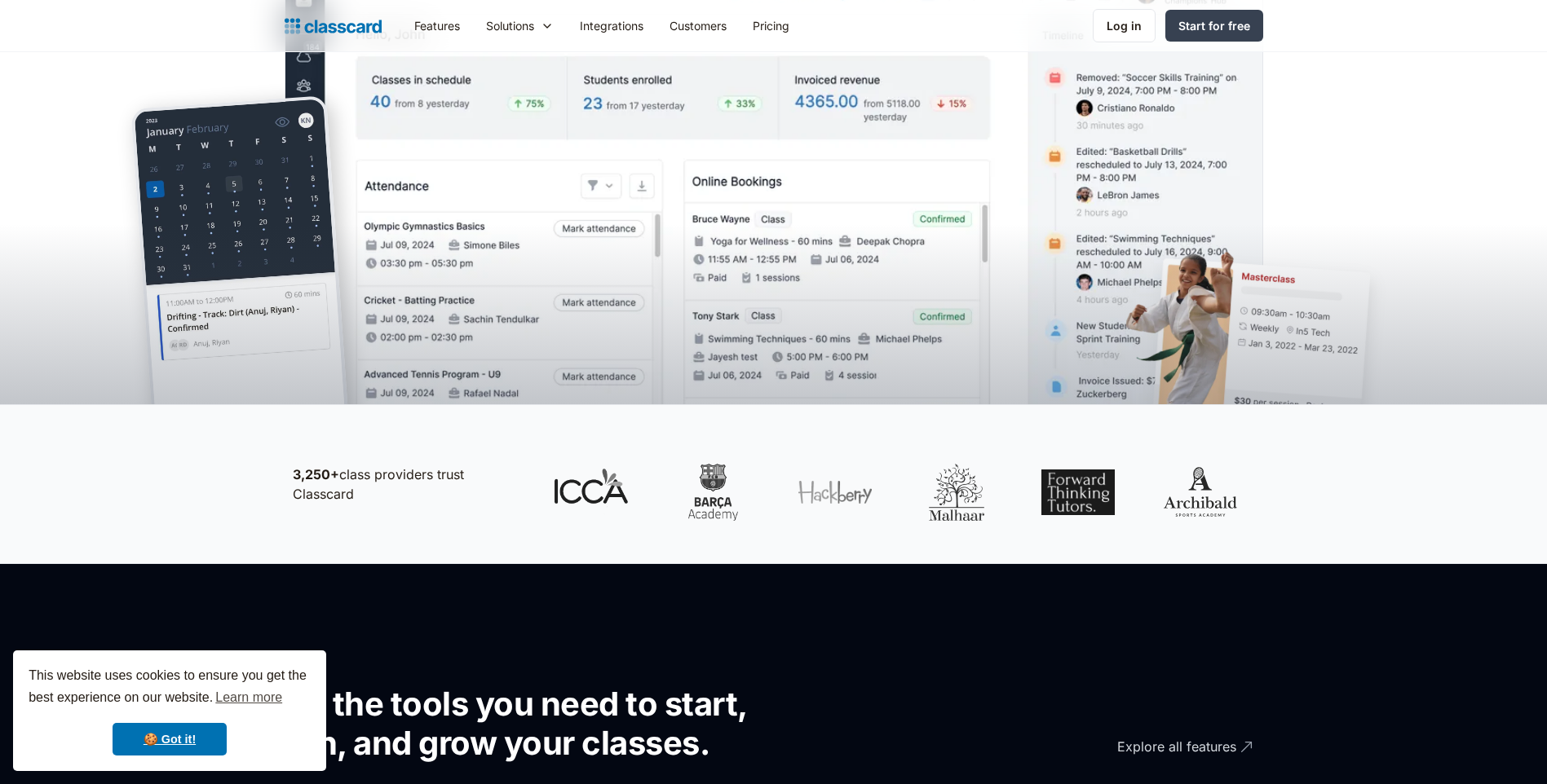
scroll to position [407, 0]
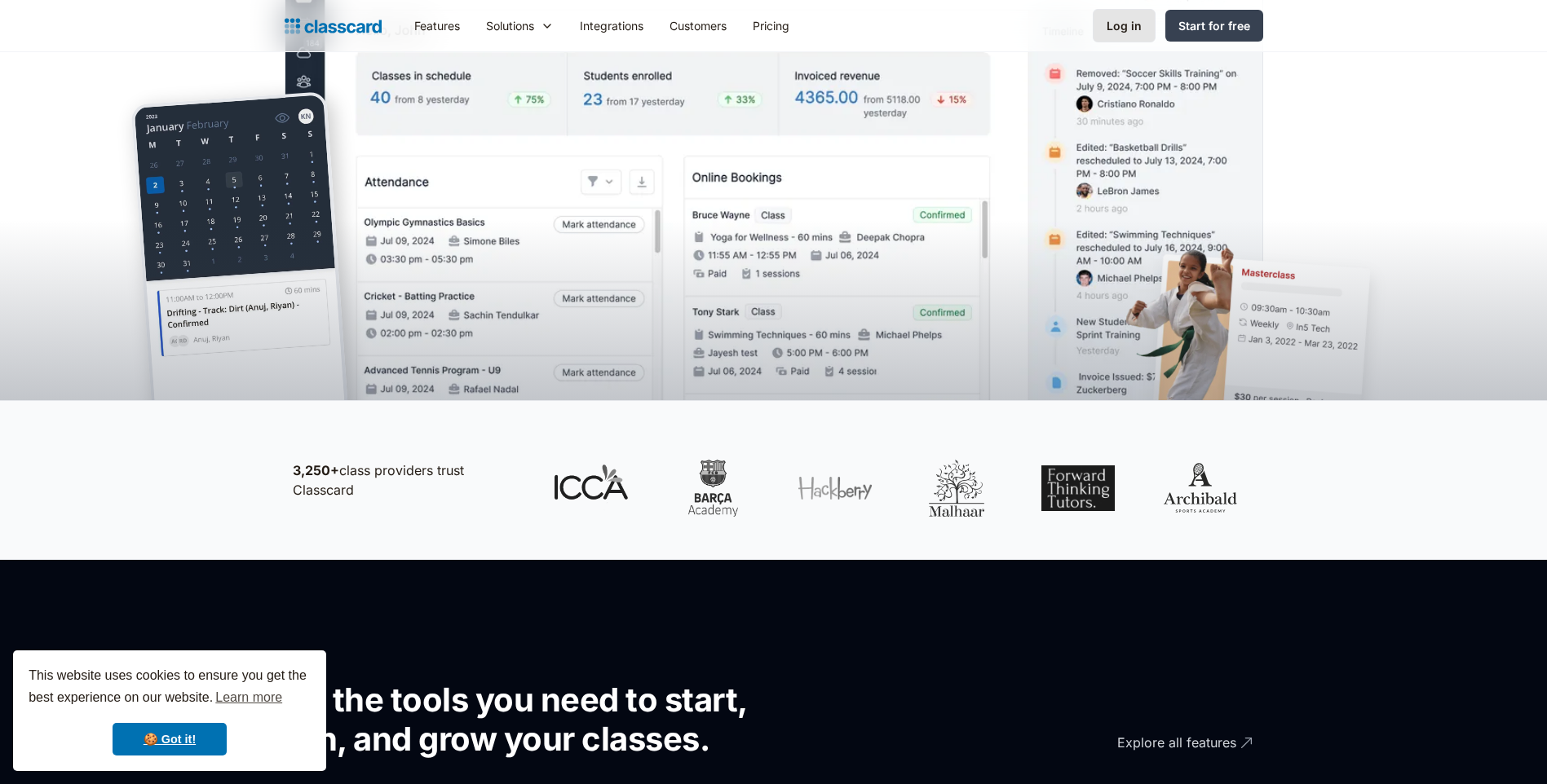
click at [1140, 23] on div "Log in" at bounding box center [1124, 26] width 35 height 17
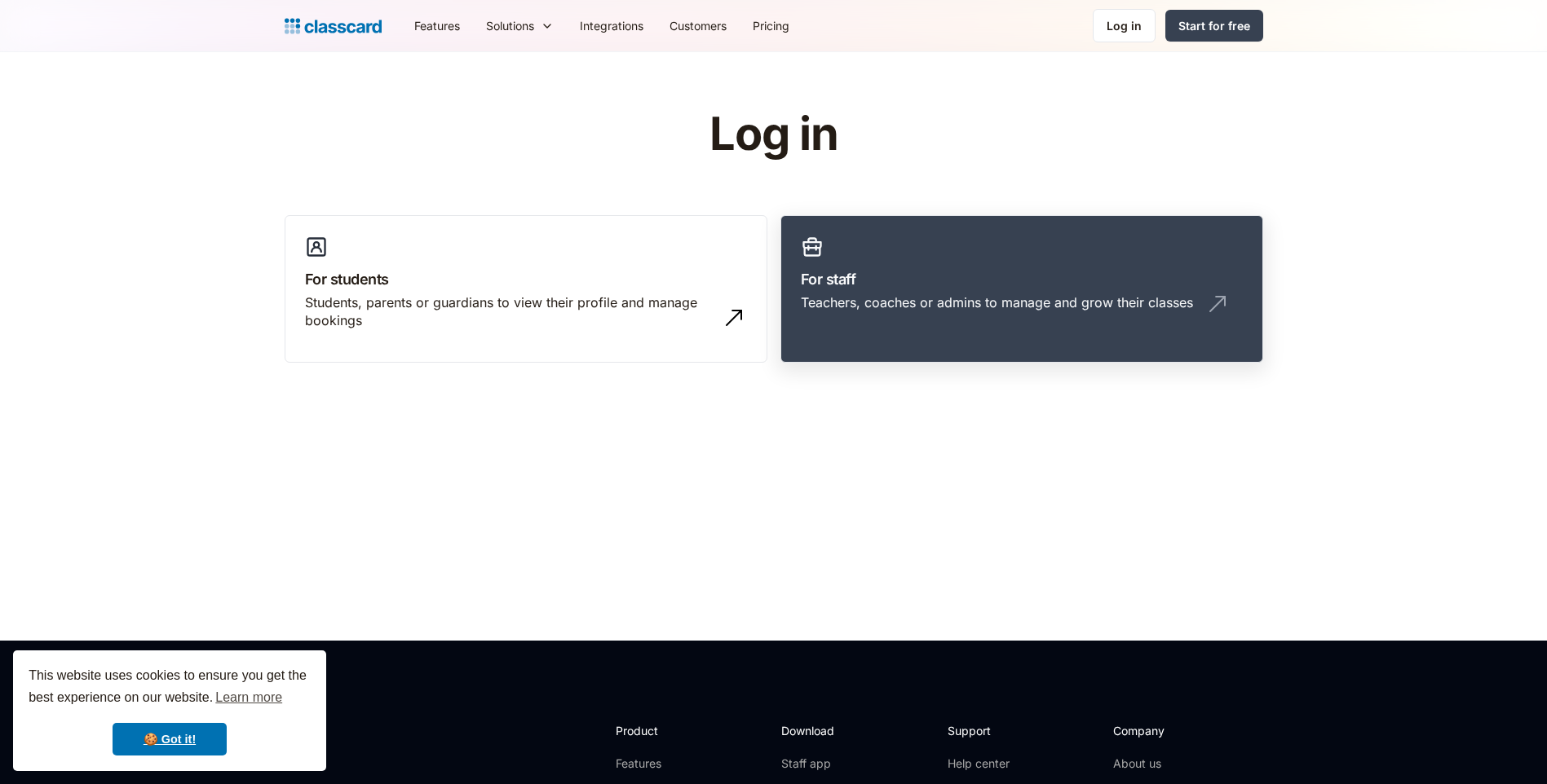
click at [905, 280] on h3 "For staff" at bounding box center [1021, 279] width 442 height 22
